Goal: Communication & Community: Answer question/provide support

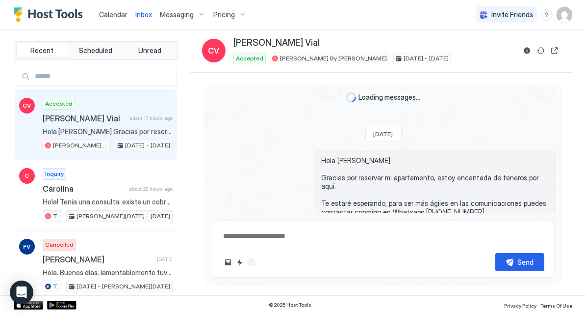
scroll to position [112, 0]
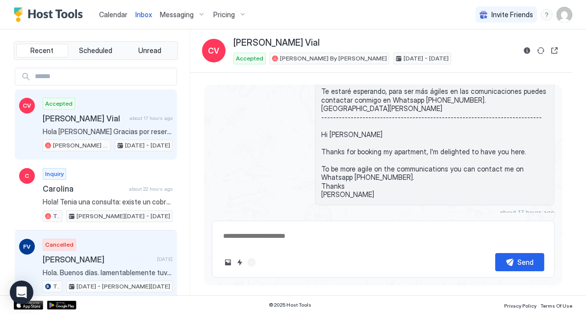
click at [123, 268] on span "Hola. Buenos días. lamentablemente tuvimos que cancelar la reserva porque por m…" at bounding box center [108, 272] width 130 height 9
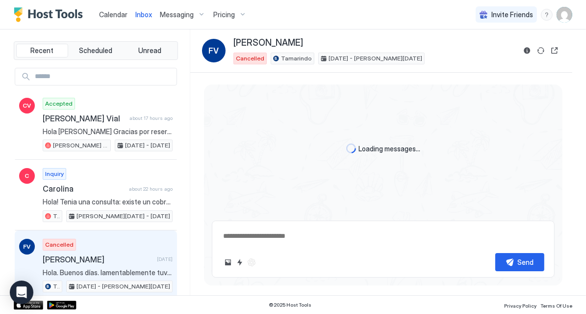
scroll to position [344, 0]
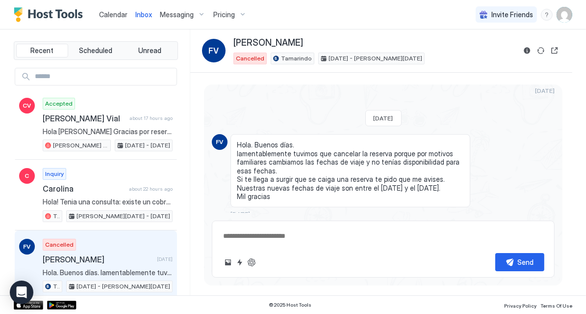
click at [336, 238] on textarea at bounding box center [383, 236] width 322 height 18
click at [178, 14] on span "Messaging" at bounding box center [177, 14] width 34 height 9
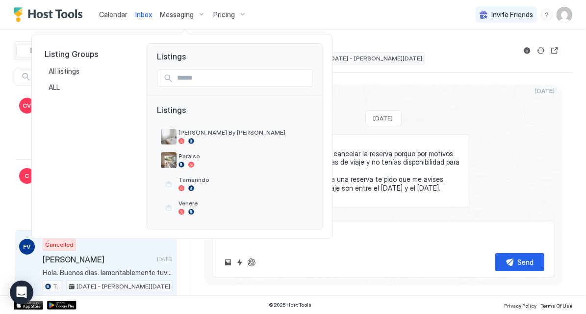
click at [178, 14] on div at bounding box center [293, 157] width 586 height 314
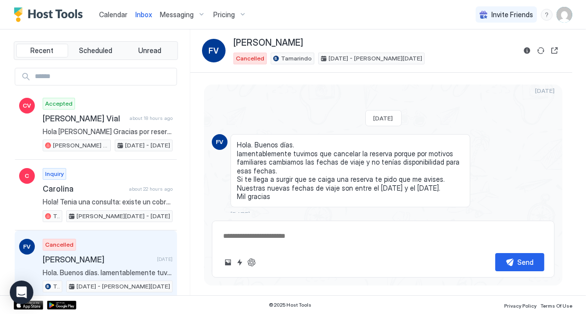
type textarea "*"
click at [114, 12] on span "Calendar" at bounding box center [113, 14] width 28 height 8
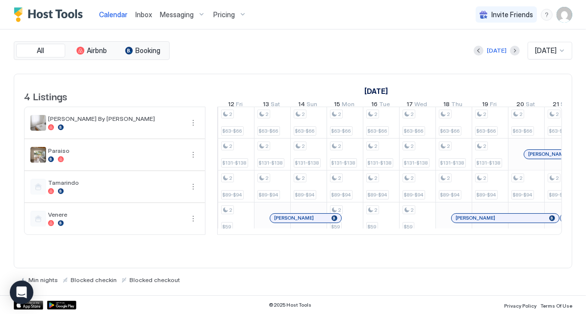
drag, startPoint x: 398, startPoint y: 244, endPoint x: 369, endPoint y: 245, distance: 29.0
click at [354, 245] on div "4 Listings [DATE] [DATE] [DATE] 24 Mon 25 Tue 26 Wed 27 Thu 28 Fri 29 Sat 30 Su…" at bounding box center [293, 159] width 558 height 171
